Goal: Find specific page/section: Find specific page/section

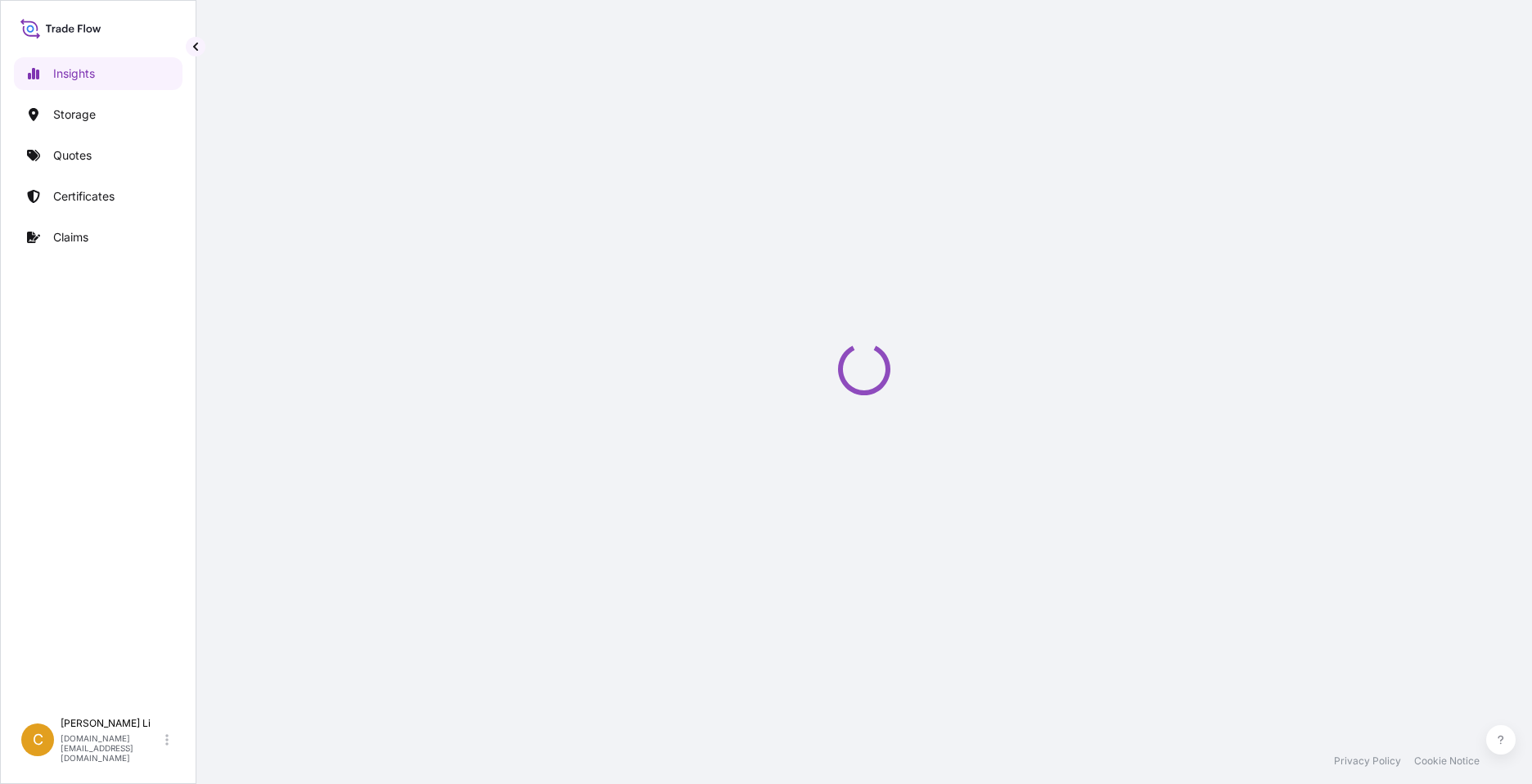
select select "2025"
